Goal: Browse casually

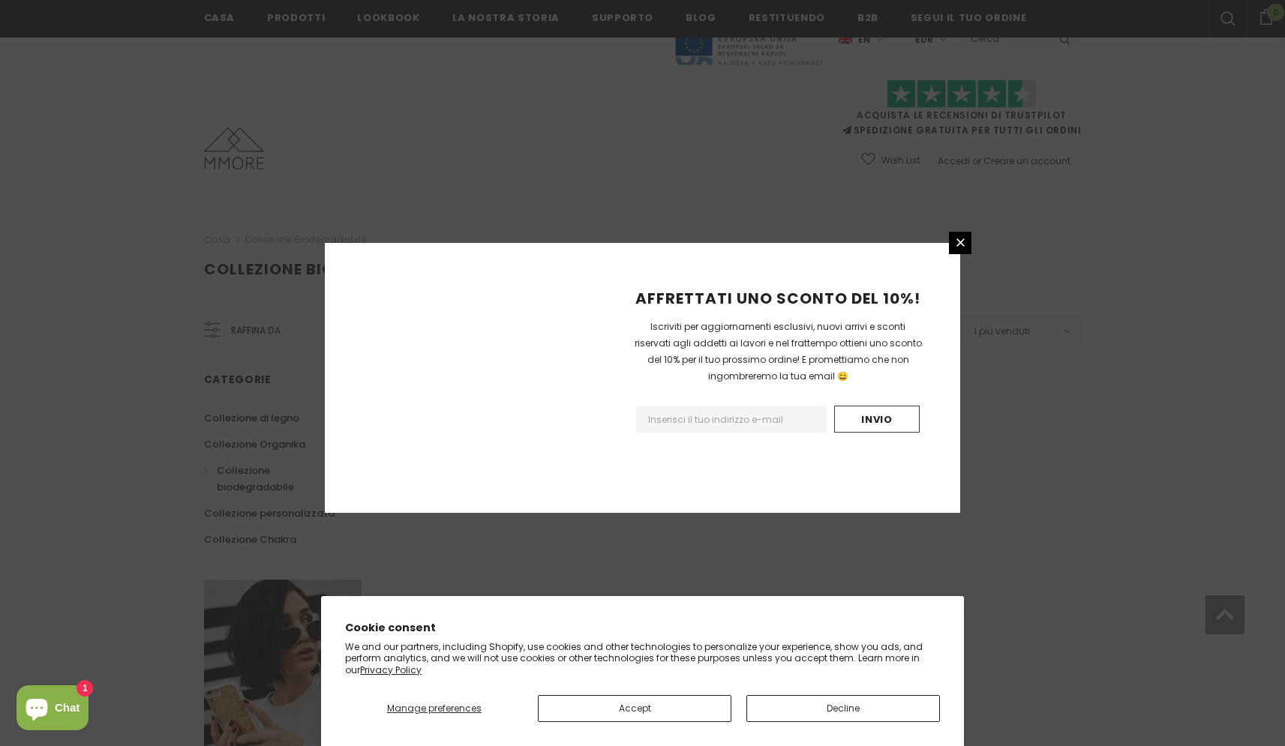
scroll to position [791, 0]
